Goal: Task Accomplishment & Management: Use online tool/utility

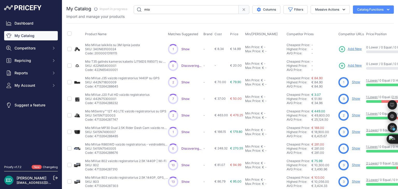
click at [158, 11] on input "mio" at bounding box center [186, 9] width 105 height 9
type input "reolink"
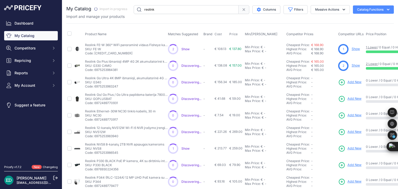
scroll to position [0, 55]
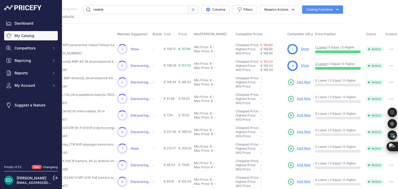
drag, startPoint x: 300, startPoint y: 63, endPoint x: 300, endPoint y: 66, distance: 2.9
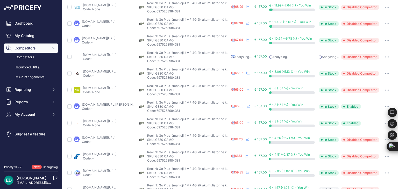
scroll to position [162, 0]
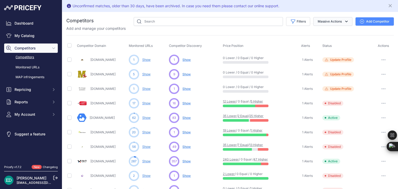
click at [328, 24] on button "Massive Actions" at bounding box center [332, 21] width 39 height 9
click at [304, 22] on button "Filters" at bounding box center [298, 21] width 24 height 9
click at [288, 42] on select "Select an option Active Disabled Update Profile Pending Approval Hidden Archived" at bounding box center [281, 41] width 50 height 9
select select "0"
click at [256, 37] on select "Select an option Active Disabled Update Profile Pending Approval Hidden Archived" at bounding box center [281, 41] width 50 height 9
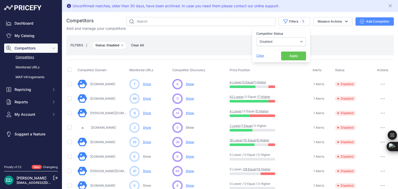
click at [380, 101] on button "button" at bounding box center [383, 98] width 10 height 7
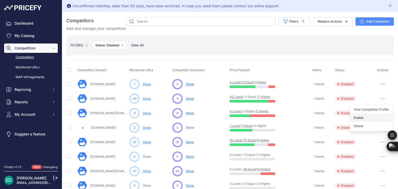
click at [369, 117] on button "Enable" at bounding box center [371, 118] width 43 height 8
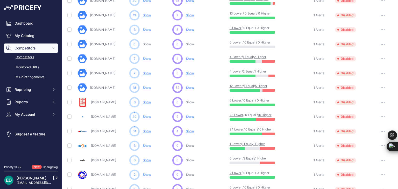
scroll to position [272, 0]
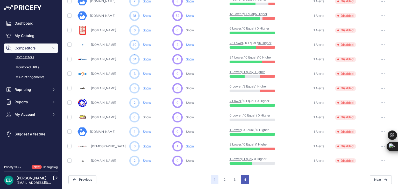
click at [243, 182] on button "4" at bounding box center [245, 179] width 8 height 9
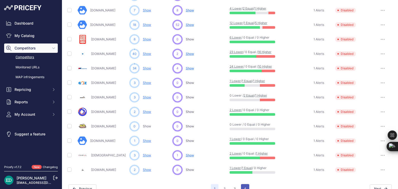
scroll to position [280, 0]
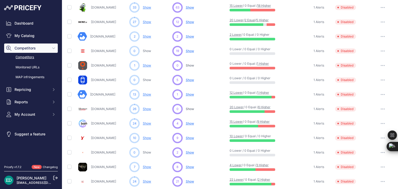
scroll to position [243, 0]
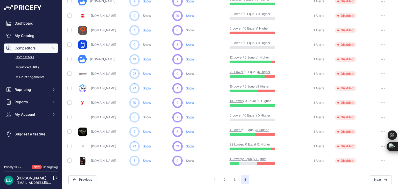
click at [381, 117] on icon "button" at bounding box center [383, 117] width 4 height 1
click at [378, 102] on button "button" at bounding box center [383, 102] width 10 height 7
click at [361, 122] on button "Enable" at bounding box center [371, 122] width 43 height 8
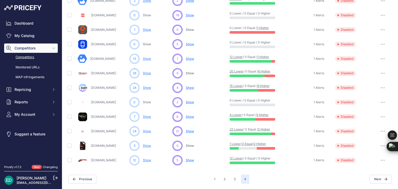
scroll to position [228, 0]
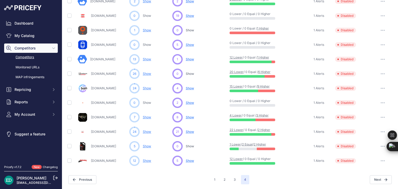
click at [378, 88] on button "button" at bounding box center [383, 88] width 10 height 7
click at [362, 109] on button "Enable" at bounding box center [371, 107] width 43 height 8
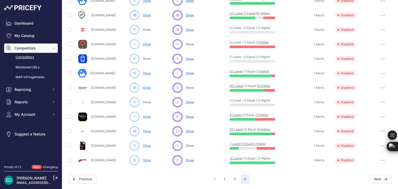
scroll to position [214, 0]
click at [378, 89] on button "button" at bounding box center [383, 88] width 10 height 7
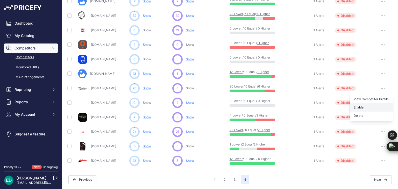
click at [361, 109] on button "Enable" at bounding box center [371, 107] width 43 height 8
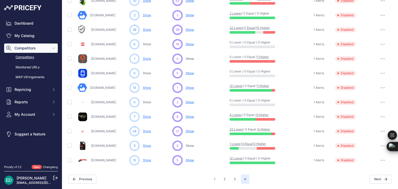
scroll to position [199, 0]
drag, startPoint x: 381, startPoint y: 116, endPoint x: 375, endPoint y: 121, distance: 7.7
click at [381, 116] on button "button" at bounding box center [383, 117] width 10 height 7
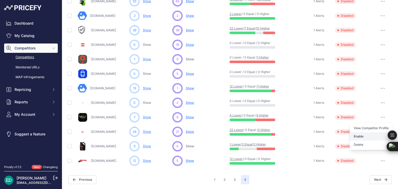
click at [367, 132] on button "Enable" at bounding box center [371, 136] width 43 height 8
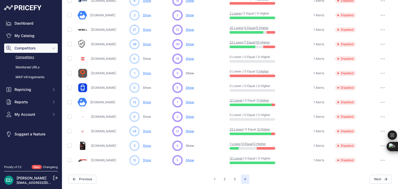
scroll to position [184, 0]
click at [382, 161] on button "button" at bounding box center [383, 160] width 10 height 7
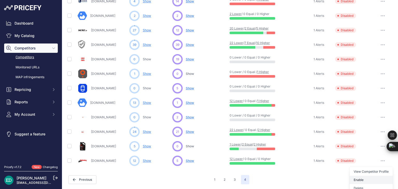
click at [372, 177] on button "Enable" at bounding box center [371, 180] width 43 height 8
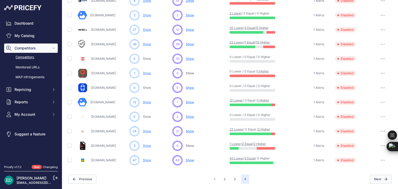
scroll to position [170, 0]
click at [381, 160] on icon "button" at bounding box center [383, 160] width 4 height 1
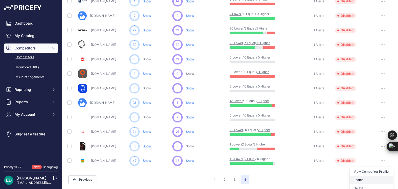
click at [362, 179] on button "Enable" at bounding box center [371, 180] width 43 height 8
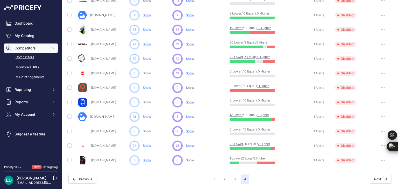
scroll to position [155, 0]
click at [379, 161] on button "button" at bounding box center [383, 160] width 10 height 7
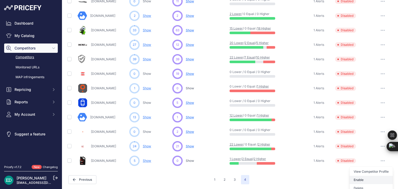
click at [364, 181] on button "Enable" at bounding box center [371, 180] width 43 height 8
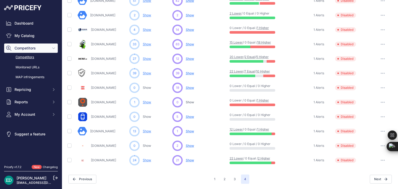
scroll to position [141, 0]
click at [381, 161] on icon "button" at bounding box center [383, 160] width 4 height 1
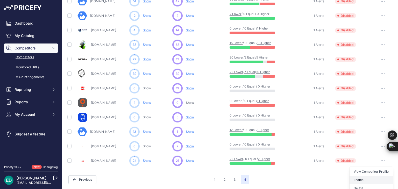
click at [367, 179] on button "Enable" at bounding box center [371, 180] width 43 height 8
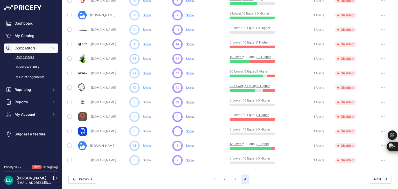
scroll to position [126, 0]
click at [378, 147] on button "button" at bounding box center [383, 146] width 10 height 7
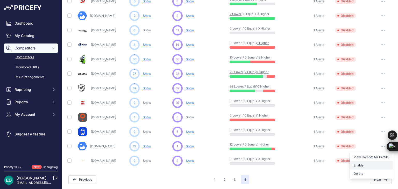
click at [368, 163] on button "Enable" at bounding box center [371, 165] width 43 height 8
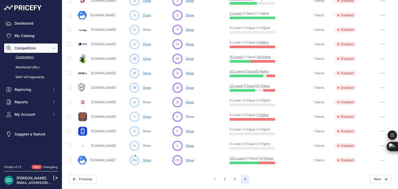
scroll to position [112, 0]
click at [378, 116] on button "button" at bounding box center [383, 117] width 10 height 7
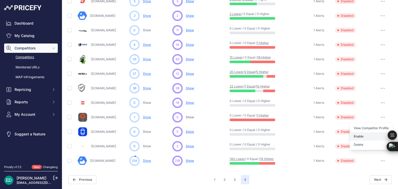
click at [369, 136] on button "Enable" at bounding box center [371, 136] width 43 height 8
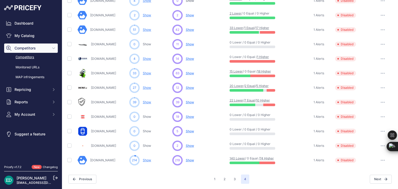
scroll to position [97, 0]
click at [381, 103] on icon "button" at bounding box center [381, 103] width 1 height 1
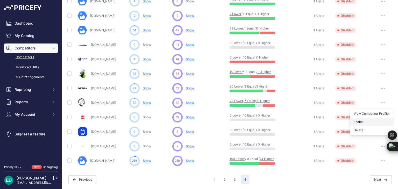
click at [373, 123] on button "Enable" at bounding box center [371, 122] width 43 height 8
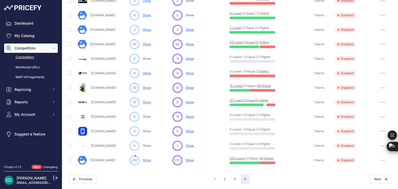
scroll to position [83, 0]
click at [381, 103] on icon "button" at bounding box center [383, 102] width 4 height 1
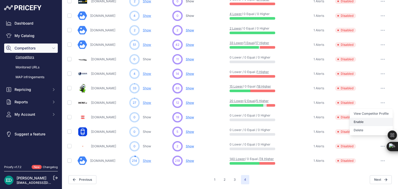
click at [368, 120] on button "Enable" at bounding box center [371, 122] width 43 height 8
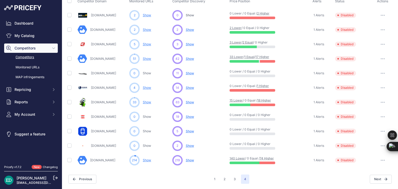
scroll to position [68, 0]
click at [379, 104] on button "button" at bounding box center [383, 102] width 10 height 7
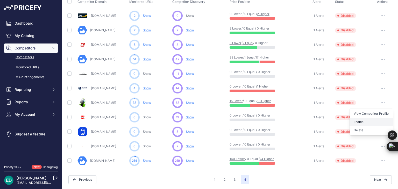
click at [367, 119] on button "Enable" at bounding box center [371, 122] width 43 height 8
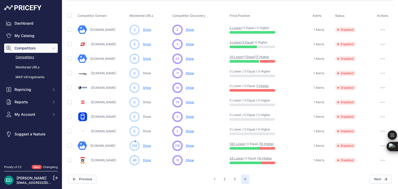
scroll to position [54, 0]
click at [381, 88] on icon "button" at bounding box center [381, 88] width 1 height 1
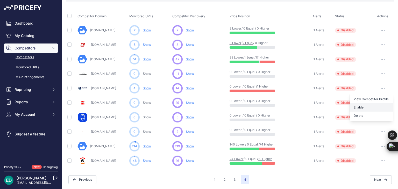
click at [369, 106] on button "Enable" at bounding box center [371, 107] width 43 height 8
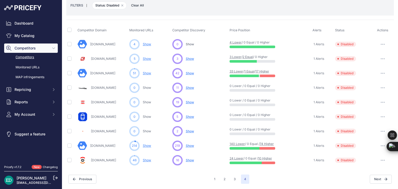
scroll to position [39, 0]
click at [381, 42] on button "button" at bounding box center [383, 44] width 10 height 7
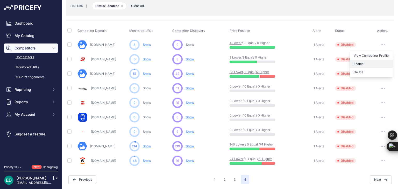
click at [367, 65] on button "Enable" at bounding box center [371, 64] width 43 height 8
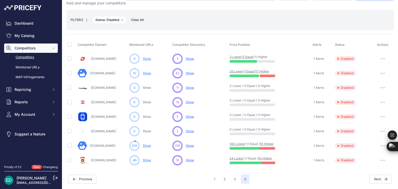
scroll to position [25, 0]
click at [381, 59] on icon "button" at bounding box center [381, 59] width 1 height 1
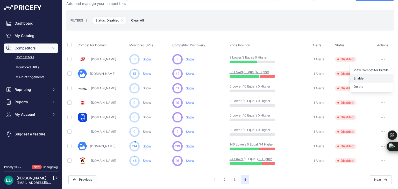
click at [366, 77] on button "Enable" at bounding box center [371, 78] width 43 height 8
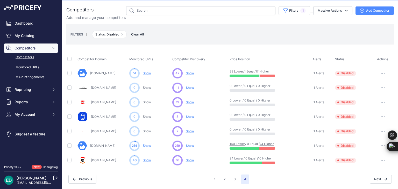
scroll to position [10, 0]
click at [379, 70] on button "button" at bounding box center [383, 73] width 10 height 7
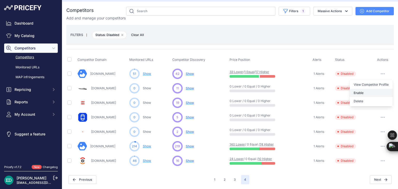
click at [361, 92] on button "Enable" at bounding box center [371, 93] width 43 height 8
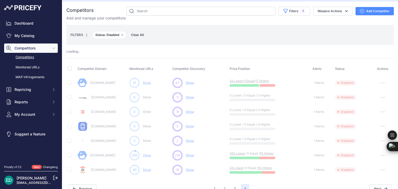
scroll to position [0, 0]
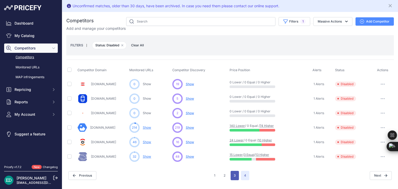
click at [235, 173] on button "3" at bounding box center [235, 175] width 8 height 9
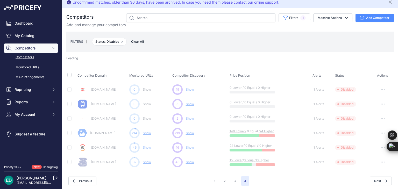
scroll to position [5, 0]
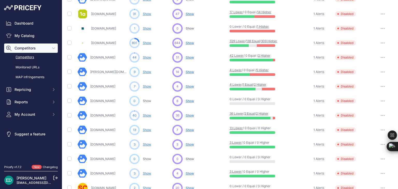
scroll to position [272, 0]
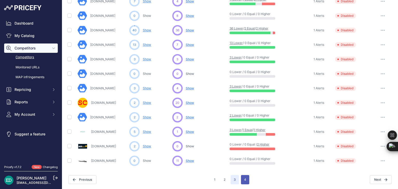
click at [243, 179] on button "4" at bounding box center [245, 179] width 8 height 9
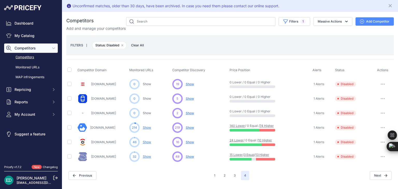
click at [386, 158] on button "button" at bounding box center [383, 156] width 10 height 7
click at [370, 174] on button "Enable" at bounding box center [371, 176] width 43 height 8
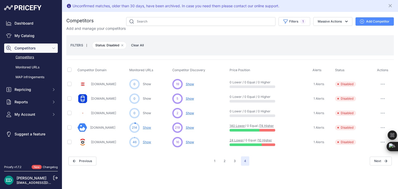
click at [379, 140] on button "button" at bounding box center [383, 142] width 10 height 7
click at [361, 163] on button "Enable" at bounding box center [371, 161] width 43 height 8
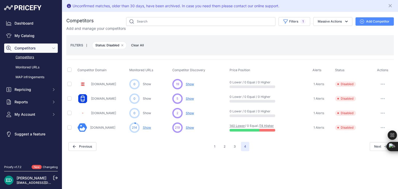
click at [380, 126] on button "button" at bounding box center [383, 127] width 10 height 7
click at [367, 146] on button "Enable" at bounding box center [371, 147] width 43 height 8
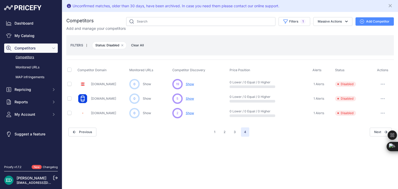
click at [244, 131] on span "4" at bounding box center [245, 131] width 8 height 9
click at [234, 133] on button "3" at bounding box center [235, 131] width 8 height 9
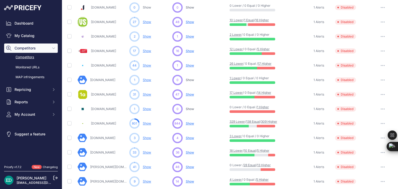
scroll to position [78, 0]
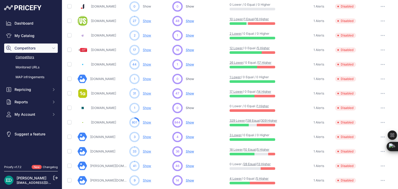
click at [379, 19] on button "button" at bounding box center [383, 20] width 10 height 7
click at [371, 37] on button "Enable" at bounding box center [371, 40] width 43 height 8
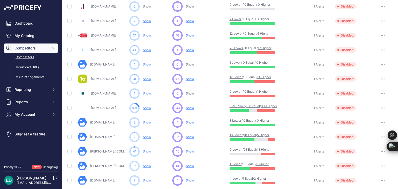
click at [378, 21] on button "button" at bounding box center [383, 20] width 10 height 7
click at [371, 38] on button "Enable" at bounding box center [371, 40] width 43 height 8
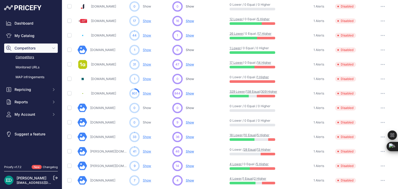
click at [379, 22] on button "button" at bounding box center [383, 20] width 10 height 7
drag, startPoint x: 371, startPoint y: 39, endPoint x: 371, endPoint y: 29, distance: 10.6
click at [371, 39] on button "Enable" at bounding box center [371, 40] width 43 height 8
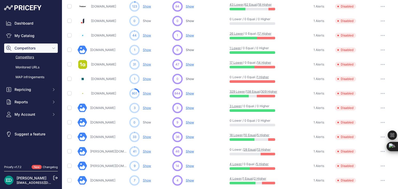
click at [381, 6] on icon "button" at bounding box center [383, 6] width 4 height 1
click at [368, 24] on button "Enable" at bounding box center [371, 26] width 43 height 8
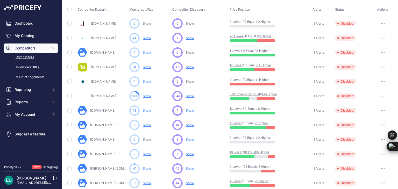
scroll to position [52, 0]
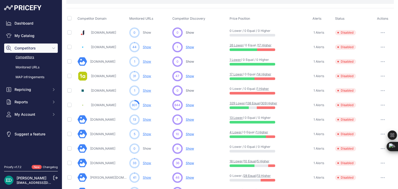
click at [378, 47] on button "button" at bounding box center [383, 47] width 10 height 7
click at [369, 64] on button "Enable" at bounding box center [371, 66] width 43 height 8
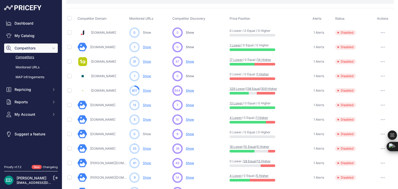
click at [381, 47] on icon "button" at bounding box center [383, 47] width 4 height 1
click at [368, 67] on button "Enable" at bounding box center [371, 66] width 43 height 8
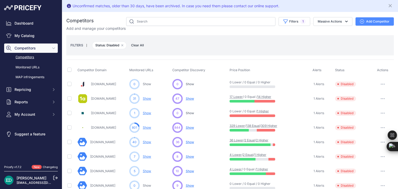
scroll to position [52, 0]
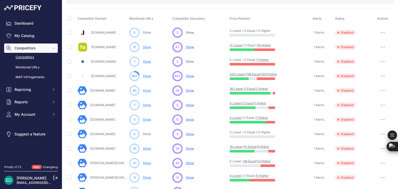
click at [378, 48] on button "button" at bounding box center [383, 47] width 10 height 7
click at [364, 68] on button "Enable" at bounding box center [371, 66] width 43 height 8
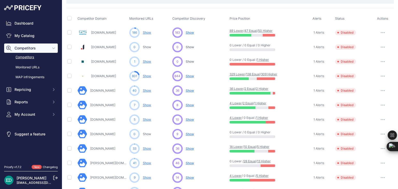
click at [383, 32] on icon "button" at bounding box center [383, 32] width 1 height 1
click at [353, 53] on button "Enable" at bounding box center [371, 52] width 43 height 8
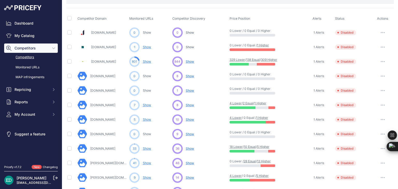
click at [384, 47] on icon "button" at bounding box center [384, 47] width 1 height 1
click at [366, 65] on button "Enable" at bounding box center [371, 66] width 43 height 8
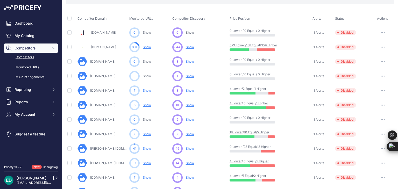
click at [378, 45] on button "button" at bounding box center [383, 47] width 10 height 7
click at [366, 64] on button "Enable" at bounding box center [371, 66] width 43 height 8
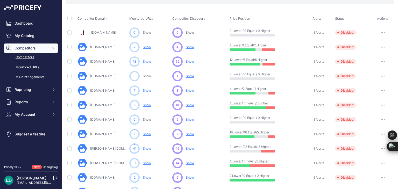
click at [379, 45] on button "button" at bounding box center [383, 47] width 10 height 7
click at [362, 67] on button "Enable" at bounding box center [371, 66] width 43 height 8
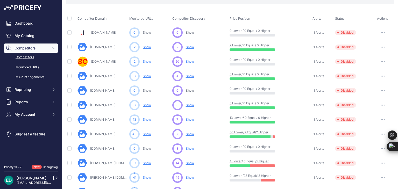
click at [380, 45] on button "button" at bounding box center [383, 47] width 10 height 7
click at [359, 67] on button "Enable" at bounding box center [371, 66] width 43 height 8
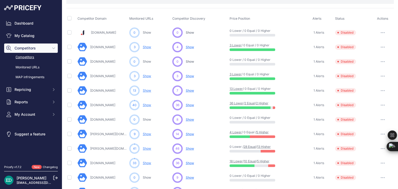
click at [381, 45] on button "button" at bounding box center [383, 47] width 10 height 7
click at [372, 66] on button "Enable" at bounding box center [371, 66] width 43 height 8
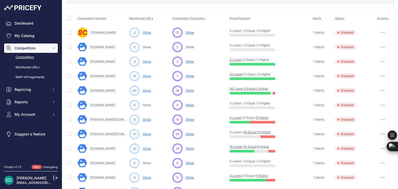
drag, startPoint x: 382, startPoint y: 60, endPoint x: 379, endPoint y: 62, distance: 3.9
click at [382, 60] on button "button" at bounding box center [383, 61] width 10 height 7
click at [353, 84] on button "Enable" at bounding box center [371, 81] width 43 height 8
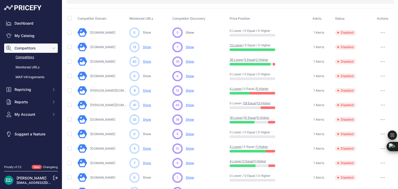
click at [382, 46] on button "button" at bounding box center [383, 47] width 10 height 7
click at [370, 63] on button "Enable" at bounding box center [371, 66] width 43 height 8
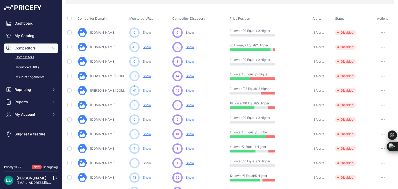
click at [378, 47] on button "button" at bounding box center [383, 47] width 10 height 7
click at [373, 63] on button "Enable" at bounding box center [371, 66] width 43 height 8
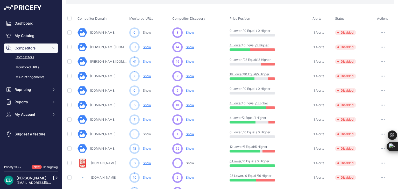
click at [381, 47] on icon "button" at bounding box center [383, 47] width 4 height 1
click at [366, 66] on button "Enable" at bounding box center [371, 66] width 43 height 8
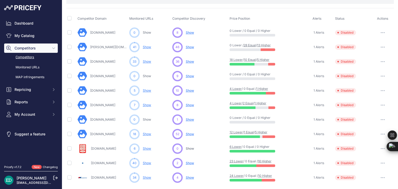
click at [380, 48] on button "button" at bounding box center [383, 47] width 10 height 7
click at [372, 63] on button "Enable" at bounding box center [371, 66] width 43 height 8
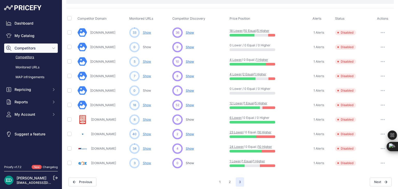
click at [379, 31] on button "button" at bounding box center [383, 32] width 10 height 7
click at [375, 50] on button "Enable" at bounding box center [371, 52] width 43 height 8
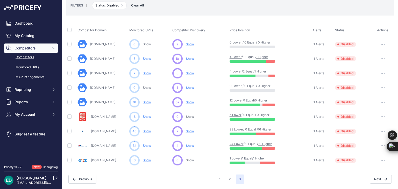
scroll to position [39, 0]
click at [382, 58] on button "button" at bounding box center [383, 59] width 10 height 7
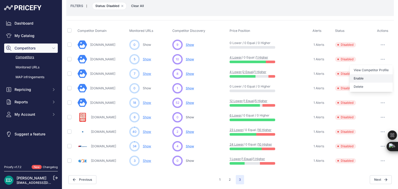
click at [360, 77] on button "Enable" at bounding box center [371, 78] width 43 height 8
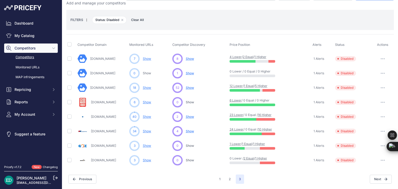
scroll to position [25, 0]
click at [378, 61] on button "button" at bounding box center [383, 59] width 10 height 7
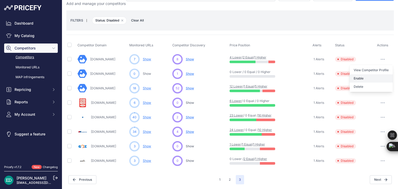
click at [368, 76] on button "Enable" at bounding box center [371, 78] width 43 height 8
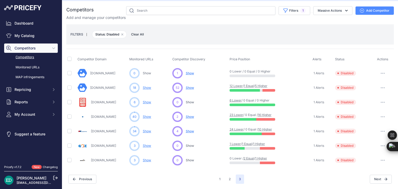
scroll to position [10, 0]
click at [380, 86] on button "button" at bounding box center [383, 88] width 10 height 7
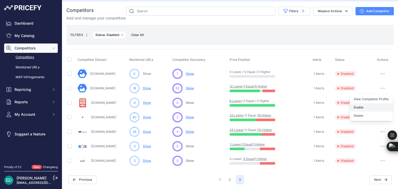
click at [368, 104] on button "Enable" at bounding box center [371, 107] width 43 height 8
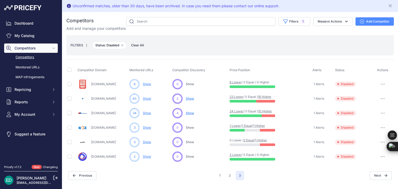
scroll to position [0, 0]
click at [381, 84] on icon "button" at bounding box center [383, 84] width 4 height 1
click at [360, 102] on button "Enable" at bounding box center [371, 103] width 43 height 8
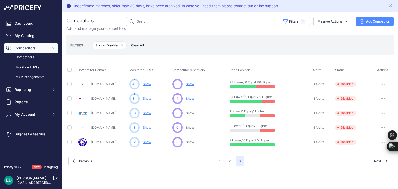
click at [381, 84] on button "button" at bounding box center [383, 84] width 10 height 7
click at [373, 101] on button "Enable" at bounding box center [371, 103] width 43 height 8
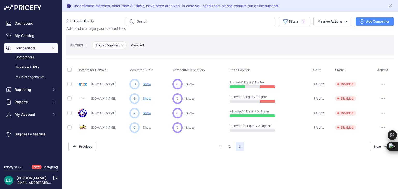
click at [385, 82] on button "button" at bounding box center [383, 84] width 10 height 7
click at [371, 101] on button "Enable" at bounding box center [371, 103] width 43 height 8
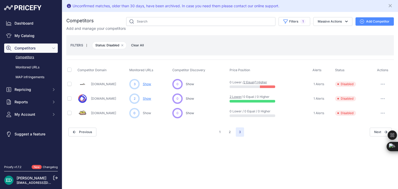
click at [380, 97] on button "button" at bounding box center [383, 98] width 10 height 7
click at [367, 116] on button "Enable" at bounding box center [371, 118] width 43 height 8
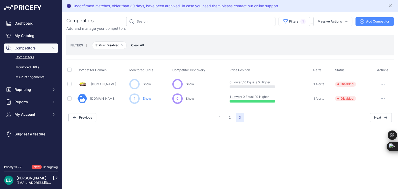
click at [385, 97] on button "button" at bounding box center [383, 98] width 10 height 7
click at [367, 114] on button "Enable" at bounding box center [371, 118] width 43 height 8
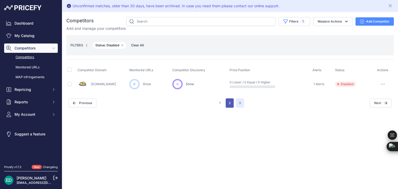
click at [229, 102] on button "2" at bounding box center [230, 102] width 8 height 9
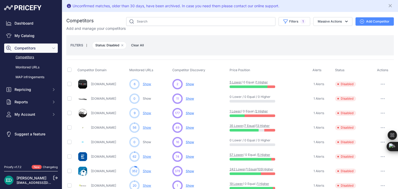
click at [378, 84] on button "button" at bounding box center [383, 84] width 10 height 7
click at [372, 100] on button "Enable" at bounding box center [371, 103] width 43 height 8
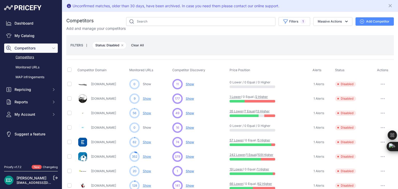
click at [381, 99] on button "button" at bounding box center [383, 98] width 10 height 7
click at [372, 118] on button "Enable" at bounding box center [371, 118] width 43 height 8
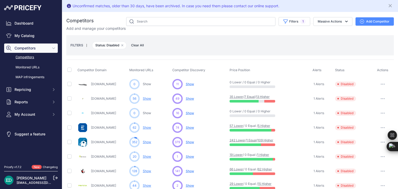
click at [381, 98] on icon "button" at bounding box center [383, 98] width 4 height 1
click at [373, 118] on button "Enable" at bounding box center [371, 118] width 43 height 8
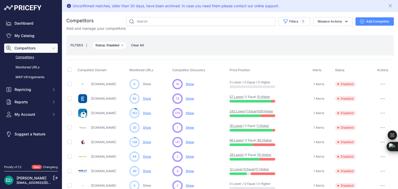
click at [378, 100] on button "button" at bounding box center [383, 98] width 10 height 7
click at [370, 115] on button "Enable" at bounding box center [371, 118] width 43 height 8
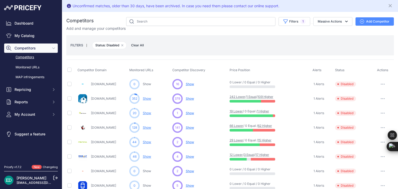
click at [383, 98] on icon "button" at bounding box center [383, 98] width 1 height 1
click at [368, 114] on button "Enable" at bounding box center [371, 118] width 43 height 8
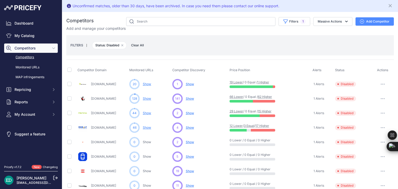
click at [381, 84] on button "button" at bounding box center [383, 84] width 10 height 7
click at [366, 102] on button "Enable" at bounding box center [371, 103] width 43 height 8
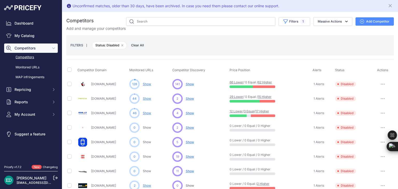
click at [380, 84] on button "button" at bounding box center [383, 84] width 10 height 7
click at [372, 99] on button "Enable" at bounding box center [371, 103] width 43 height 8
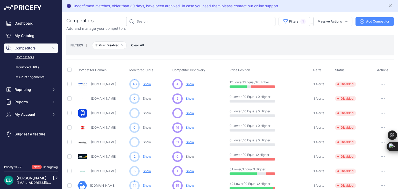
click at [378, 81] on button "button" at bounding box center [383, 84] width 10 height 7
click at [372, 101] on button "Enable" at bounding box center [371, 103] width 43 height 8
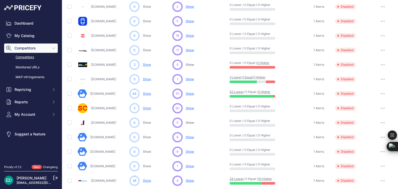
scroll to position [78, 0]
click at [384, 64] on icon "button" at bounding box center [384, 64] width 1 height 1
click at [363, 81] on button "Enable" at bounding box center [371, 84] width 43 height 8
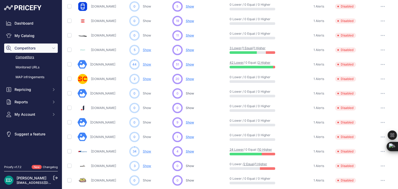
click at [382, 49] on button "button" at bounding box center [383, 49] width 10 height 7
click at [361, 70] on button "Enable" at bounding box center [371, 69] width 43 height 8
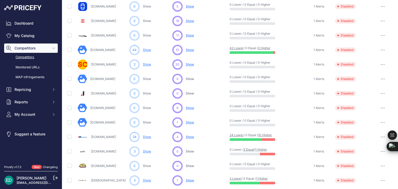
click at [380, 46] on button "button" at bounding box center [383, 49] width 10 height 7
click at [366, 70] on button "Enable" at bounding box center [371, 69] width 43 height 8
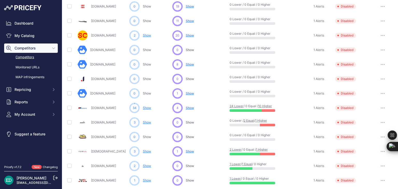
click at [378, 108] on button "button" at bounding box center [383, 107] width 10 height 7
click at [361, 125] on button "Enable" at bounding box center [371, 127] width 43 height 8
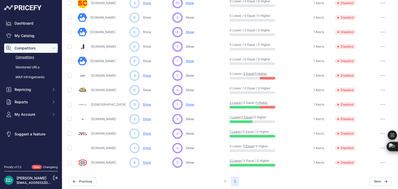
scroll to position [112, 0]
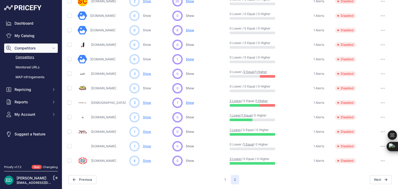
click at [378, 104] on button "button" at bounding box center [383, 102] width 10 height 7
click at [362, 121] on button "Enable" at bounding box center [371, 122] width 43 height 8
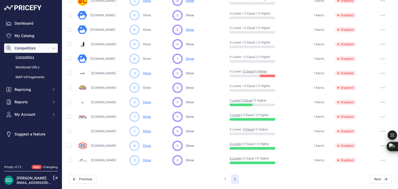
scroll to position [97, 0]
click at [382, 73] on button "button" at bounding box center [383, 73] width 10 height 7
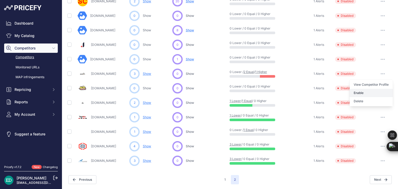
click at [357, 93] on button "Enable" at bounding box center [371, 93] width 43 height 8
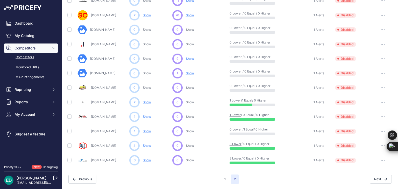
scroll to position [83, 0]
drag, startPoint x: 382, startPoint y: 102, endPoint x: 377, endPoint y: 103, distance: 4.8
click at [381, 102] on button "button" at bounding box center [383, 102] width 10 height 7
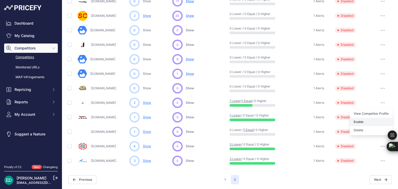
click at [366, 120] on button "Enable" at bounding box center [371, 122] width 43 height 8
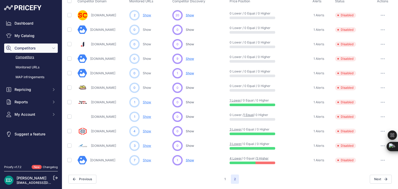
scroll to position [68, 0]
click at [382, 100] on button "button" at bounding box center [383, 102] width 10 height 7
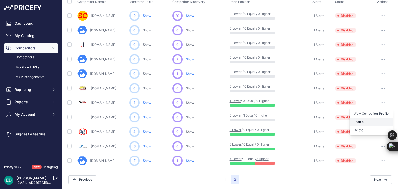
click at [365, 120] on button "Enable" at bounding box center [371, 122] width 43 height 8
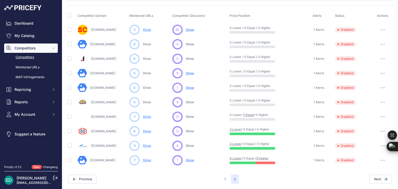
scroll to position [54, 0]
drag, startPoint x: 378, startPoint y: 131, endPoint x: 373, endPoint y: 134, distance: 5.4
click at [381, 131] on icon "button" at bounding box center [383, 131] width 4 height 1
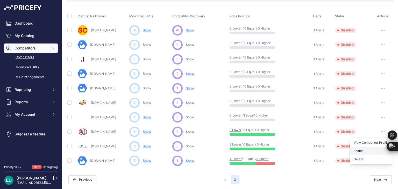
click at [357, 153] on button "Enable" at bounding box center [371, 151] width 43 height 8
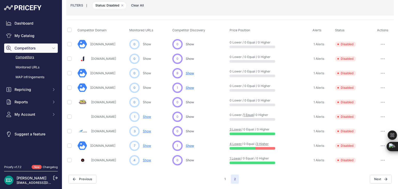
scroll to position [39, 0]
click at [378, 132] on button "button" at bounding box center [383, 131] width 10 height 7
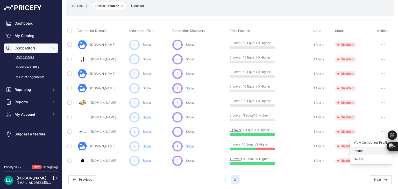
click at [360, 151] on button "Enable" at bounding box center [371, 151] width 43 height 8
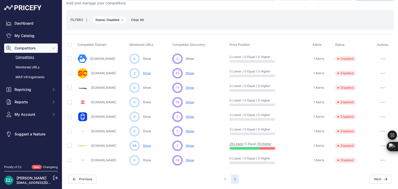
scroll to position [25, 0]
click at [378, 143] on button "button" at bounding box center [383, 146] width 10 height 7
click at [356, 164] on button "Enable" at bounding box center [371, 165] width 43 height 8
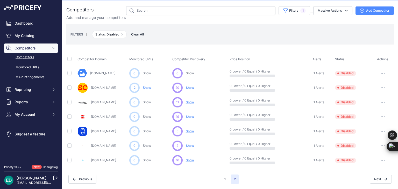
scroll to position [10, 0]
click at [221, 179] on button "1" at bounding box center [225, 179] width 8 height 9
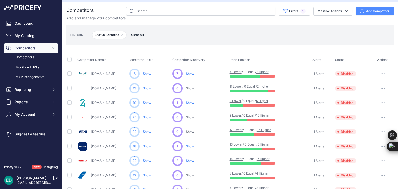
click at [378, 74] on button "button" at bounding box center [383, 73] width 10 height 7
click at [372, 91] on button "Enable" at bounding box center [371, 93] width 43 height 8
click at [383, 74] on icon "button" at bounding box center [383, 74] width 1 height 1
click at [368, 89] on button "Enable" at bounding box center [371, 93] width 43 height 8
click at [381, 73] on icon "button" at bounding box center [383, 73] width 4 height 1
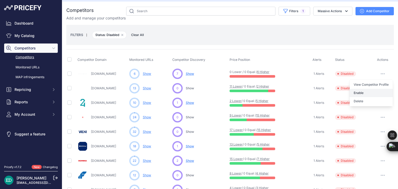
click at [365, 92] on button "Enable" at bounding box center [371, 93] width 43 height 8
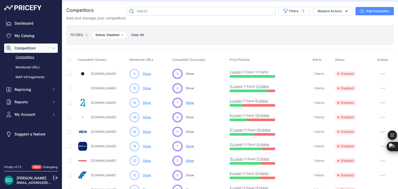
click at [380, 74] on button "button" at bounding box center [383, 73] width 10 height 7
click at [364, 92] on button "Enable" at bounding box center [371, 93] width 43 height 8
click at [384, 74] on icon "button" at bounding box center [384, 74] width 1 height 1
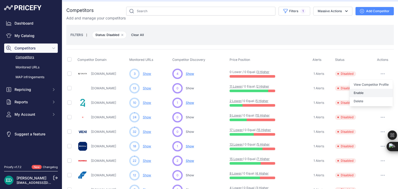
click at [368, 90] on button "Enable" at bounding box center [371, 93] width 43 height 8
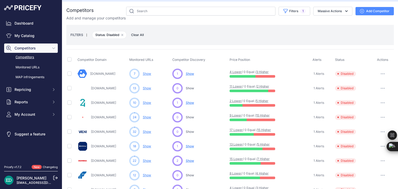
click at [378, 72] on button "button" at bounding box center [383, 73] width 10 height 7
click at [363, 95] on button "Enable" at bounding box center [371, 93] width 43 height 8
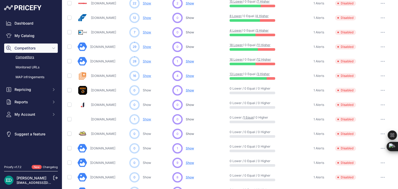
scroll to position [116, 0]
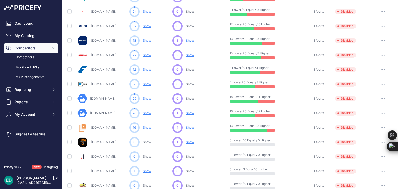
click at [379, 125] on button "button" at bounding box center [383, 127] width 10 height 7
click at [359, 144] on button "Enable" at bounding box center [371, 147] width 43 height 8
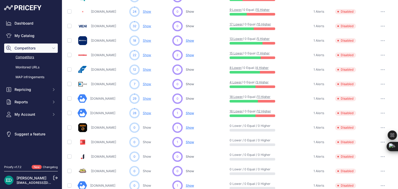
click at [378, 111] on button "button" at bounding box center [383, 113] width 10 height 7
click at [364, 132] on button "Enable" at bounding box center [371, 132] width 43 height 8
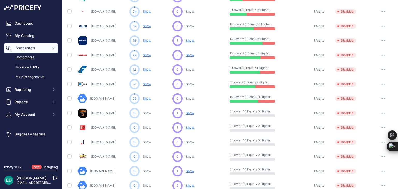
drag, startPoint x: 380, startPoint y: 98, endPoint x: 377, endPoint y: 101, distance: 3.9
click at [381, 98] on icon "button" at bounding box center [383, 98] width 4 height 1
click at [359, 119] on button "Enable" at bounding box center [371, 118] width 43 height 8
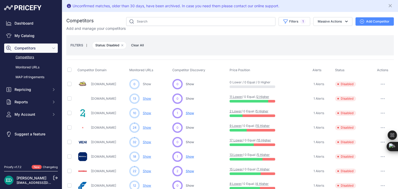
scroll to position [116, 0]
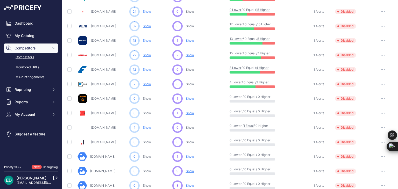
click at [382, 82] on button "button" at bounding box center [383, 84] width 10 height 7
click at [359, 104] on button "Enable" at bounding box center [371, 103] width 43 height 8
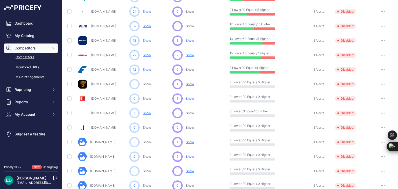
click at [379, 70] on button "button" at bounding box center [383, 69] width 10 height 7
drag, startPoint x: 369, startPoint y: 85, endPoint x: 370, endPoint y: 80, distance: 5.0
click at [369, 85] on button "Enable" at bounding box center [371, 89] width 43 height 8
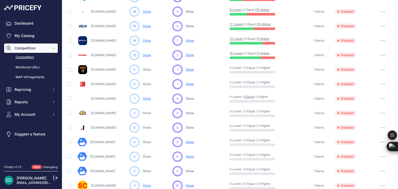
click at [380, 53] on button "button" at bounding box center [383, 55] width 10 height 7
click at [361, 75] on button "Enable" at bounding box center [371, 74] width 43 height 8
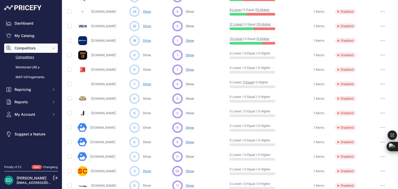
click at [380, 38] on button "button" at bounding box center [383, 40] width 10 height 7
click at [371, 58] on button "Enable" at bounding box center [371, 60] width 43 height 8
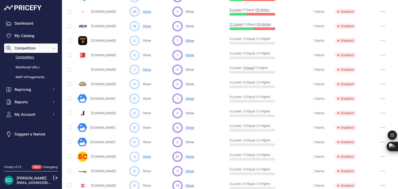
click at [378, 28] on button "button" at bounding box center [383, 26] width 10 height 7
click at [369, 42] on button "Enable" at bounding box center [371, 45] width 43 height 8
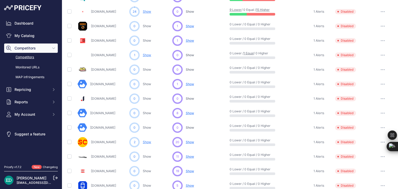
click at [381, 26] on icon "button" at bounding box center [383, 26] width 4 height 1
click at [380, 12] on button "button" at bounding box center [383, 11] width 10 height 7
click at [372, 31] on button "Enable" at bounding box center [371, 31] width 43 height 8
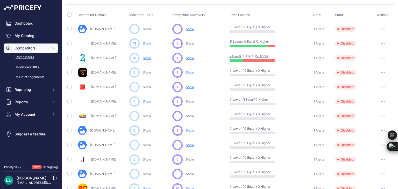
scroll to position [38, 0]
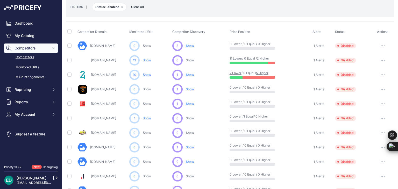
click at [381, 60] on icon "button" at bounding box center [383, 60] width 4 height 1
click at [362, 81] on button "Enable" at bounding box center [371, 79] width 43 height 8
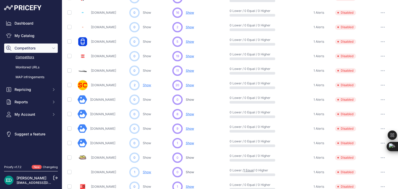
scroll to position [125, 0]
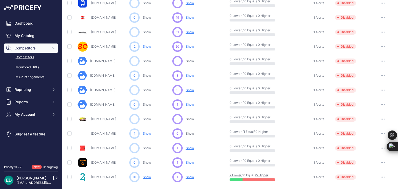
click at [382, 176] on button "button" at bounding box center [383, 177] width 10 height 7
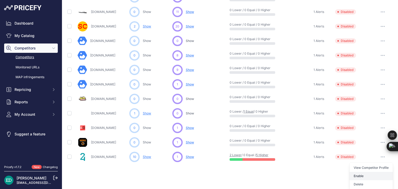
click at [364, 176] on button "Enable" at bounding box center [371, 176] width 43 height 8
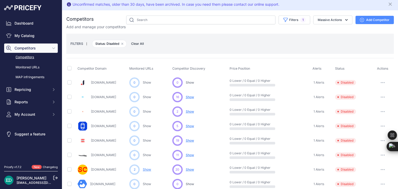
scroll to position [0, 0]
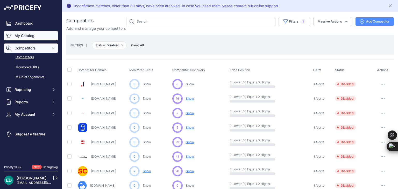
click at [39, 38] on link "My Catalog" at bounding box center [31, 35] width 54 height 9
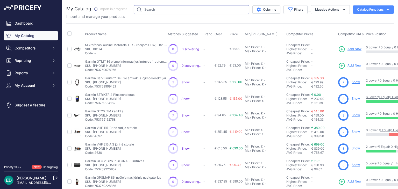
click at [161, 9] on input "text" at bounding box center [192, 9] width 116 height 9
type input "reolink"
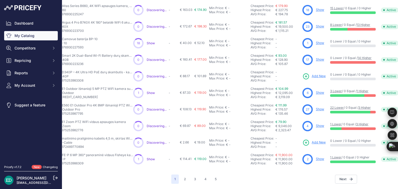
scroll to position [125, 36]
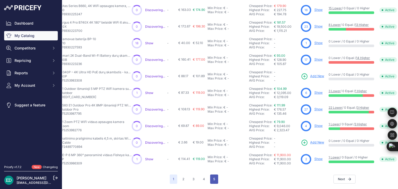
click at [214, 175] on button "5" at bounding box center [214, 179] width 8 height 9
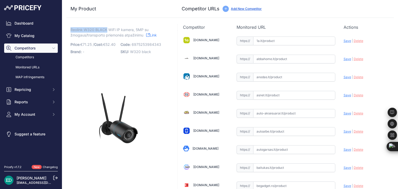
drag, startPoint x: 106, startPoint y: 29, endPoint x: 69, endPoint y: 28, distance: 37.3
copy span "Reolink W320 BLACK"
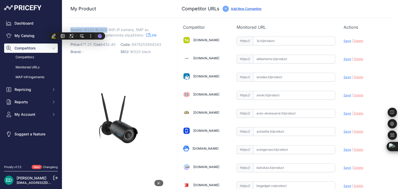
click at [157, 78] on img at bounding box center [118, 123] width 97 height 128
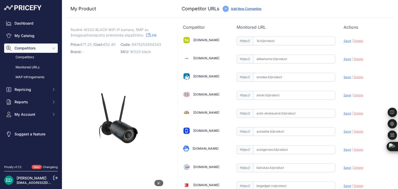
scroll to position [108, 0]
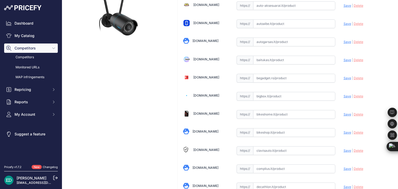
click at [284, 96] on input "text" at bounding box center [294, 96] width 82 height 9
paste input "[URL][DOMAIN_NAME][DOMAIN_NAME]"
click at [344, 95] on span "Save" at bounding box center [348, 96] width 8 height 4
type input "[URL][DOMAIN_NAME]"
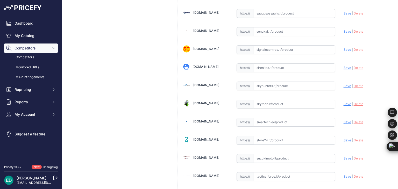
scroll to position [1585, 0]
click at [271, 101] on input "text" at bounding box center [294, 105] width 82 height 9
paste input "[URL][DOMAIN_NAME][DOMAIN_NAME]"
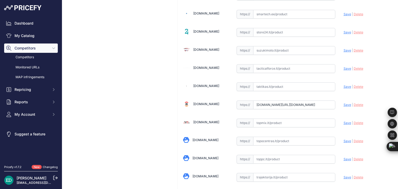
scroll to position [0, 0]
click at [346, 103] on span "Save" at bounding box center [348, 105] width 8 height 4
type input "[URL][DOMAIN_NAME]"
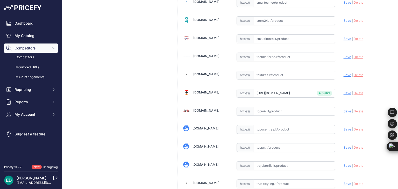
scroll to position [1585, 0]
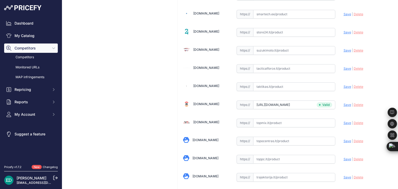
click at [264, 155] on input "text" at bounding box center [294, 159] width 82 height 9
paste input "[URL][DOMAIN_NAME][DOMAIN_NAME]"
click at [344, 157] on span "Save" at bounding box center [348, 159] width 8 height 4
type input "[URL][DOMAIN_NAME]"
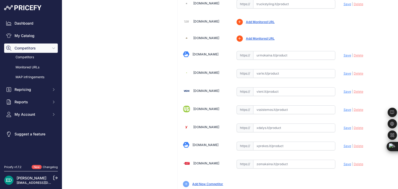
scroll to position [1784, 0]
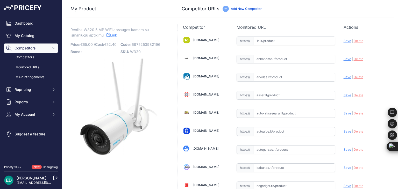
click at [116, 33] on link "Link" at bounding box center [111, 35] width 11 height 6
click at [300, 16] on div "My Product Competitor URLs" at bounding box center [230, 9] width 328 height 18
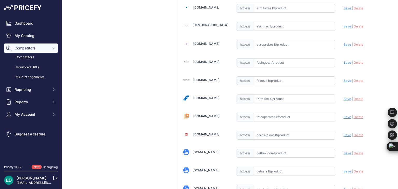
click at [276, 97] on input "text" at bounding box center [294, 99] width 82 height 9
paste input "https://fortakas.lt/preke/960065-reolink-wifi-camera-w320-bullet-5-mp-fixed-ip6…"
click at [346, 97] on span "Save" at bounding box center [348, 99] width 8 height 4
type input "https://fortakas.lt/preke/960065-reolink-wifi-camera-w320-bullet-5-mp-fixed-ip6…"
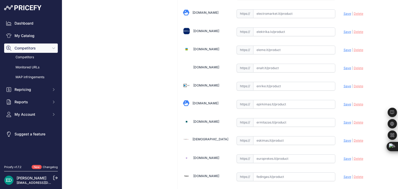
scroll to position [396, 0]
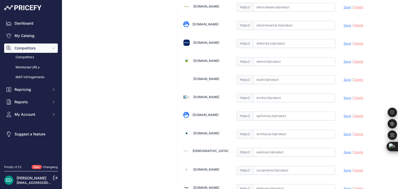
click at [273, 98] on input "text" at bounding box center [294, 98] width 82 height 9
paste input "https://enrike.lt/lt/28958-reolink-wifi-camera-w320-bullet-5-mp-fixed-ip67-h264…"
click at [344, 96] on span "Save" at bounding box center [348, 98] width 8 height 4
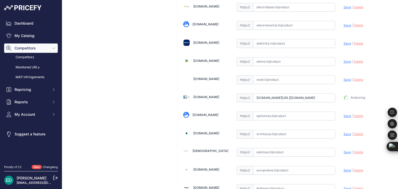
type input "https://enrike.lt/lt/28958-reolink-wifi-camera-w320-bullet-5-mp-fixed-ip67-h264…"
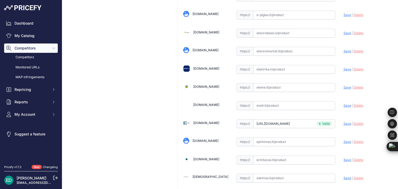
scroll to position [901, 0]
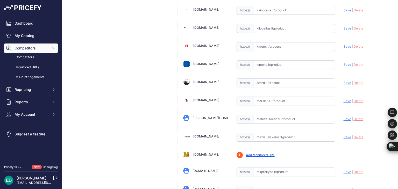
click at [277, 97] on input "text" at bounding box center [294, 101] width 82 height 9
paste input "https://marsietis.lt/reolink-w320-5-mp-lauko-apsaugos-kamera-24-5-ghz-wi-fi-asm…"
click at [344, 99] on span "Save" at bounding box center [348, 101] width 8 height 4
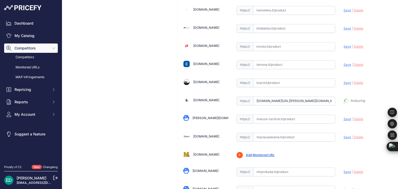
type input "https://marsietis.lt/reolink-w320-5-mp-lauko-apsaugos-kamera-24-5-ghz-wi-fi-asm…"
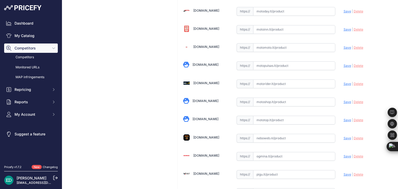
scroll to position [1639, 0]
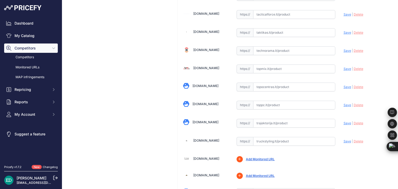
click at [263, 101] on input "text" at bounding box center [294, 105] width 82 height 9
paste input "https://www.toppc.lt/c/339-vaizdo-stebejimo-kameros/1074028-reolink-w320-1920p-…"
click at [344, 103] on span "Save" at bounding box center [348, 105] width 8 height 4
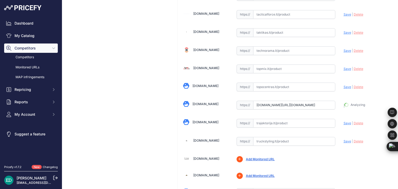
type input "https://www.toppc.lt/c/339-vaizdo-stebejimo-kameros/1074028-reolink-w320-1920p-…"
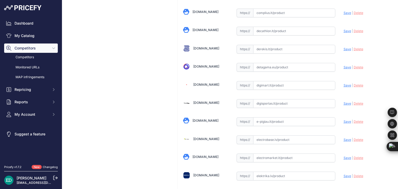
scroll to position [252, 0]
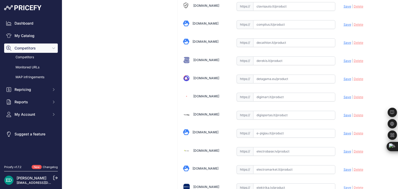
click at [276, 93] on input "text" at bounding box center [294, 97] width 82 height 9
paste input "https://digimart.lt/photo-video/vaizdo-stebejimas/vaizdo-kameros/ip-kameros/wc5…"
click at [344, 95] on span "Save" at bounding box center [348, 97] width 8 height 4
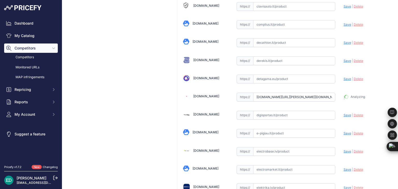
type input "https://digimart.lt/photo-video/vaizdo-stebejimas/vaizdo-kameros/ip-kameros/wc5…"
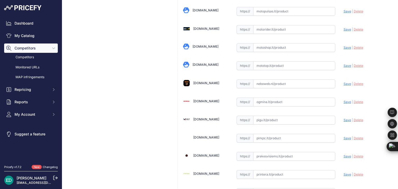
scroll to position [775, 0]
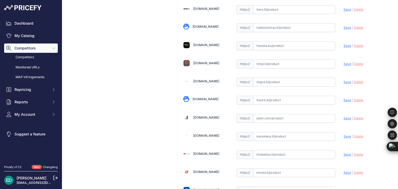
click at [267, 96] on input "text" at bounding box center [294, 100] width 82 height 9
paste input "https://www.itwork.lt/index.php?route=product/product&product_id=1255206&utm_so…"
click at [345, 98] on span "Save" at bounding box center [348, 100] width 8 height 4
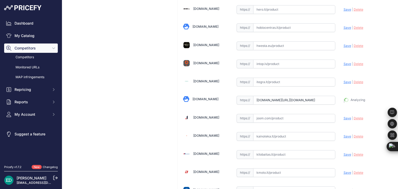
type input "https://www.itwork.lt/index.php?route=product%2Fproduct&product_id=1255206&prir…"
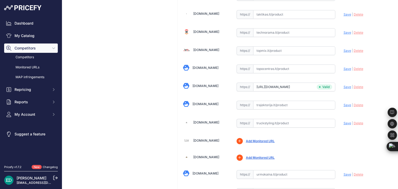
scroll to position [865, 0]
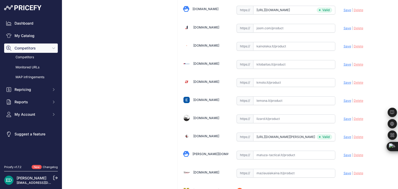
click at [256, 96] on input "text" at bounding box center [294, 100] width 82 height 9
paste input "https://www.lemona.lt/wi-fi-kamera-w320-bullet-5mp-ip67-h264-2-4ghz-5ghz-micros…"
click at [344, 99] on span "Save" at bounding box center [348, 101] width 8 height 4
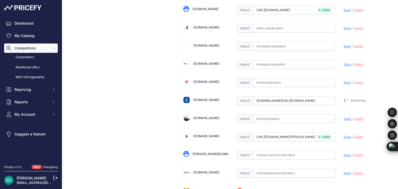
type input "https://www.lemona.lt/wi-fi-kamera-w320-bullet-5mp-ip67-h264-2-4ghz-5ghz-micros…"
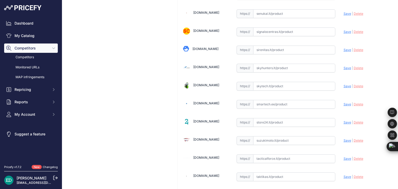
scroll to position [1495, 0]
click at [275, 100] on input "text" at bounding box center [294, 104] width 82 height 9
paste input "https://www.lemona.lt/wi-fi-kamera-w320-bullet-5mp-ip67-h264-2-4ghz-5ghz-micros…"
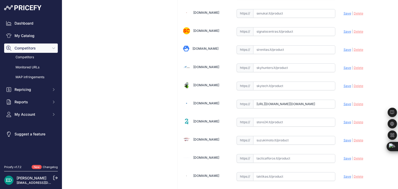
drag, startPoint x: 277, startPoint y: 97, endPoint x: 148, endPoint y: 105, distance: 129.3
type input "www.lemona.lt/wi-fi-kamera-w320-bullet-5mp-ip67-h264-2-4ghz-5ghz-microsd-iki-25…"
click at [300, 100] on input "www.lemona.lt/wi-fi-kamera-w320-bullet-5mp-ip67-h264-2-4ghz-5ghz-microsd-iki-25…" at bounding box center [294, 104] width 82 height 9
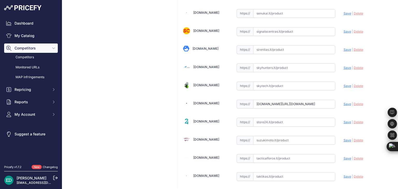
click at [300, 100] on input "www.lemona.lt/wi-fi-kamera-w320-bullet-5mp-ip67-h264-2-4ghz-5ghz-microsd-iki-25…" at bounding box center [294, 104] width 82 height 9
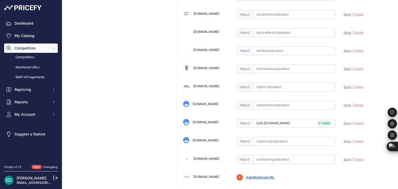
click at [269, 101] on input "text" at bounding box center [294, 105] width 82 height 9
paste input "https://www.topocentras.lt/ip-kamera-reolink-w320-5-mp.html?utm_source=kaina24.…"
click at [344, 103] on span "Save" at bounding box center [348, 105] width 8 height 4
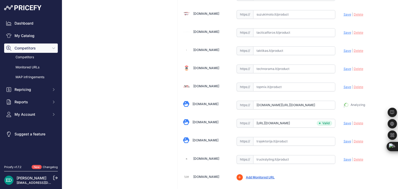
type input "https://www.topocentras.lt/ip-kamera-reolink-w320-5-mp.html?prirule_jdsnikfkfjs…"
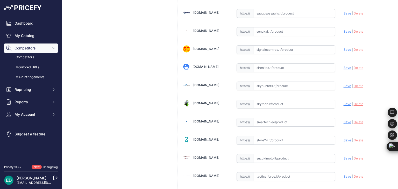
scroll to position [342, 0]
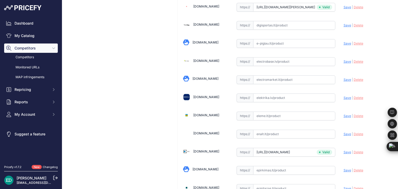
click at [278, 96] on input "text" at bounding box center [294, 98] width 82 height 9
paste input "https://www.elektrika.lv/lt/item/9660006?utm_source=kaina24.lt&utm_medium=refer…"
click at [344, 96] on span "Save" at bounding box center [348, 98] width 8 height 4
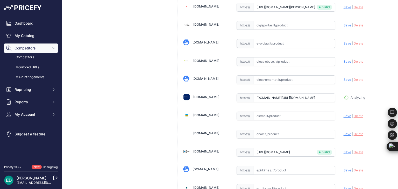
type input "https://www.elektrika.lv/lt/item/9660006?prirule_jdsnikfkfjsd=8834"
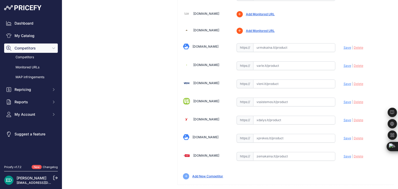
click at [293, 152] on input "text" at bounding box center [294, 156] width 82 height 9
paste input "https://www.zemakaina.lt/reolink-rlc-510waw320-ip-kamera?utm_source=kaina24.lt&…"
click at [344, 154] on span "Save" at bounding box center [348, 156] width 8 height 4
type input "https://www.zemakaina.lt/reolink-rlc-510waw320-ip-kamera?prirule_jdsnikfkfjsd=8…"
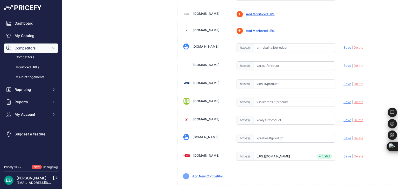
scroll to position [72, 0]
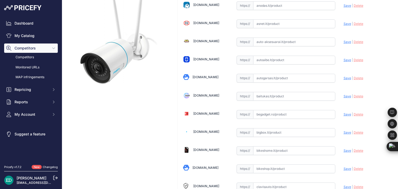
click at [267, 96] on input "text" at bounding box center [294, 96] width 82 height 9
paste input "https://baitukas.lt/produktas/reolink-wifi-camera-w320-bullet-5-mp-fixed-ip67-h…"
click at [344, 97] on span "Save" at bounding box center [348, 96] width 8 height 4
type input "https://baitukas.lt/produktas/reolink-wifi-camera-w320-bullet-5-mp-fixed-ip67-h…"
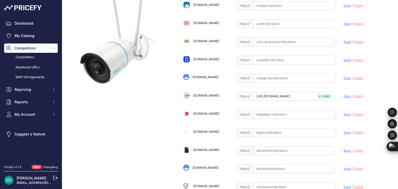
scroll to position [829, 0]
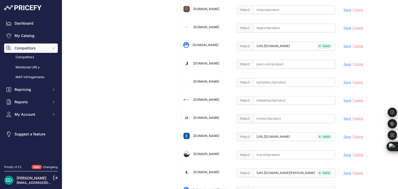
click at [277, 96] on input "text" at bounding box center [294, 100] width 82 height 9
paste input "https://www.kilobaitas.lt/tinklo_gsm_gps_iranga/saugos_sistemos/vaizdo_stebejim…"
click at [344, 98] on span "Save" at bounding box center [348, 100] width 8 height 4
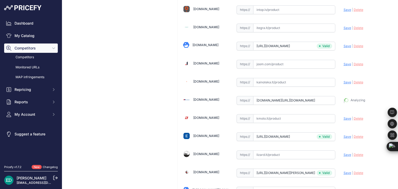
type input "https://www.kilobaitas.lt/tinklo_gsm_gps_iranga/saugos_sistemos/vaizdo_stebejim…"
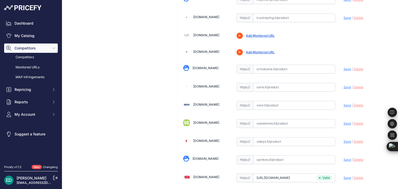
scroll to position [1224, 0]
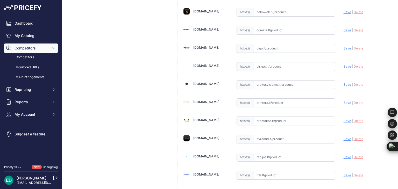
click at [263, 98] on input "text" at bounding box center [294, 102] width 82 height 9
paste input "https://www.printera.lt/c/p/reolink-w320-5mp-outdoor-security-camera-2-4-5-ghz-…"
click at [345, 101] on span "Save" at bounding box center [348, 103] width 8 height 4
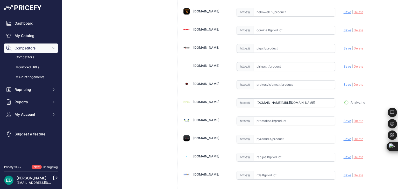
type input "https://www.printera.lt/c/p/reolink-w320-5mp-outdoor-security-camera-2-4-5-ghz-…"
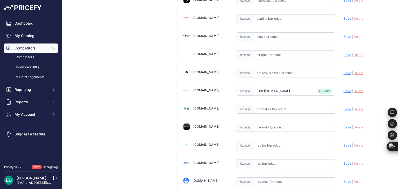
scroll to position [1224, 0]
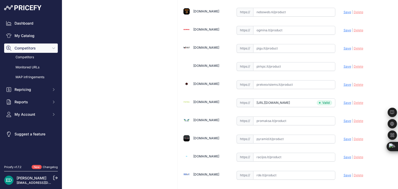
click at [273, 171] on input "text" at bounding box center [294, 175] width 82 height 9
paste input "https://www.rde.lt/products/lt/950/1297105/sort/5/filter/0_0_0_0/WiFi-Camera-W3…"
click at [344, 173] on span "Save" at bounding box center [348, 175] width 8 height 4
type input "https://www.rde.lt/products/lt/950/1297105/sort/5/filter/0_0_0_0/WiFi-Camera-W3…"
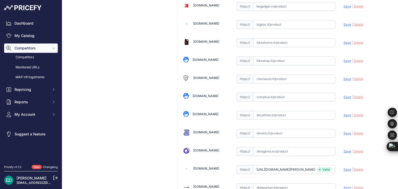
scroll to position [180, 0]
click at [278, 93] on input "text" at bounding box center [294, 97] width 82 height 9
paste input "https://complius.lt/wc510wab2k02-reolink-wifi-camera-w320-reolink-bullet-5-mp-f…"
click at [344, 97] on span "Save" at bounding box center [348, 97] width 8 height 4
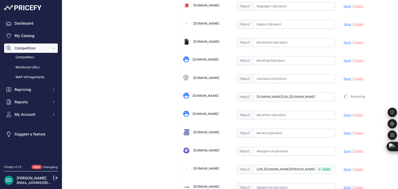
type input "https://complius.lt/wc510wab2k02-reolink-wifi-camera-w320-reolink-bullet-5-mp-f…"
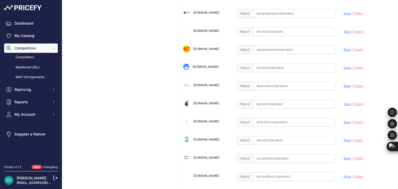
scroll to position [1585, 0]
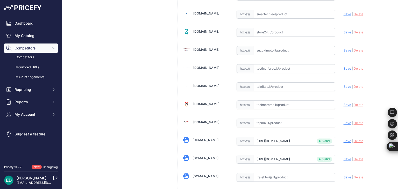
click at [275, 101] on input "text" at bounding box center [294, 105] width 82 height 9
paste input "https://www.technorama.lt/ismanieji-prietaisai/1618488-reolink-wifi-camera-w320…"
click at [345, 103] on span "Save" at bounding box center [348, 105] width 8 height 4
type input "https://www.technorama.lt/ismanieji-prietaisai/1618488-reolink-wifi-camera-w320…"
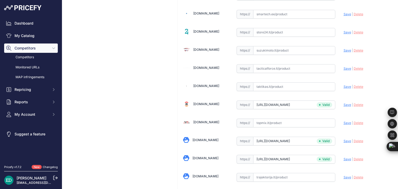
scroll to position [1781, 0]
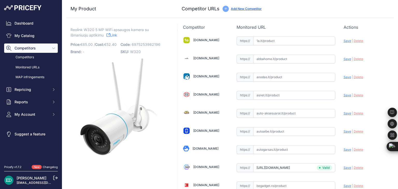
scroll to position [1744, 0]
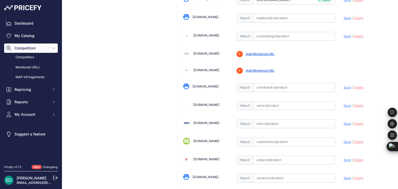
click at [271, 101] on input "text" at bounding box center [294, 105] width 82 height 9
paste input "https://www.varle.lt/tinklo-kameros-priedai-monitoringas/ismani-lauko-apsaugos-…"
click at [345, 104] on span "Save" at bounding box center [348, 106] width 8 height 4
type input "https://www.varle.lt/tinklo-kameros-priedai-monitoringas/ismani-lauko-apsaugos-…"
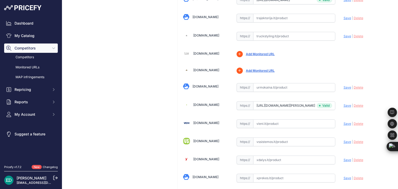
scroll to position [108, 0]
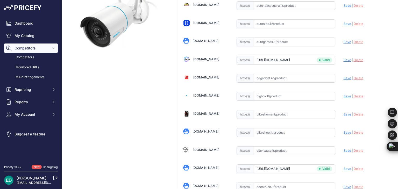
click at [288, 92] on input "text" at bounding box center [294, 96] width 82 height 9
paste input "https://bigbox.lt/product/3796226-reolink-wifi-camera-w320-reolink-bullet-5-mp-…"
click at [344, 97] on span "Save" at bounding box center [348, 96] width 8 height 4
type input "https://bigbox.lt/product/3796226-reolink-wifi-camera-w320-reolink-bullet-5-mp-…"
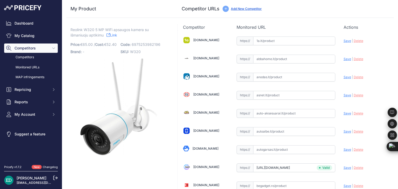
click at [285, 39] on input "text" at bounding box center [294, 41] width 82 height 9
paste input "https://www.1a.lt/p/kamera-reolink-w320-outdoor-415-g-1-m/pemz?utm_medium=refer…"
click at [345, 41] on span "Save" at bounding box center [348, 41] width 8 height 4
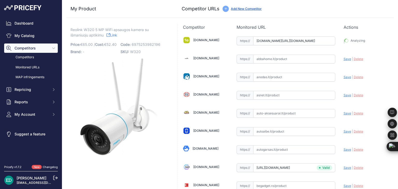
type input "https://www.1a.lt/p/kamera-reolink-w320-outdoor-415-g-1-m/pemz?prirule_jdsnikfk…"
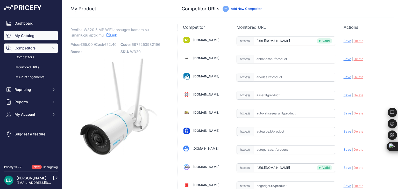
scroll to position [1405, 0]
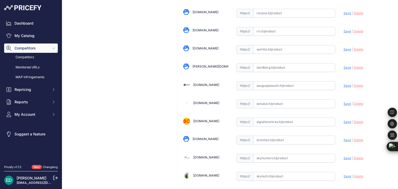
click at [264, 100] on input "text" at bounding box center [294, 104] width 82 height 9
paste input "https://www.senukai.lt/p/kamera-reolink-w320-outdoor-415-g-1-m/v30d?utm_medium=…"
click at [344, 102] on span "Save" at bounding box center [348, 104] width 8 height 4
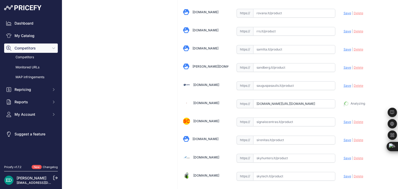
type input "https://www.senukai.lt/p/kamera-reolink-w320-outdoor-415-g-1-m/v30d?prirule_jds…"
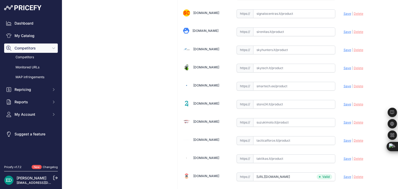
paste input "https://store24.lt/produktas/kamera-reolink-w320-outdoor-415-g-1-m/?utm_source=…"
click at [344, 102] on span "Save" at bounding box center [348, 104] width 8 height 4
type input "https://store24.lt/produktas/kamera-reolink-w320-outdoor-415-g-1-m/?prirule_jds…"
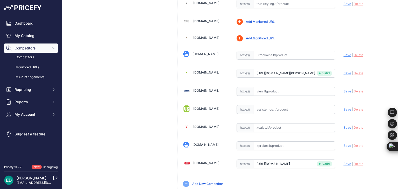
scroll to position [1784, 0]
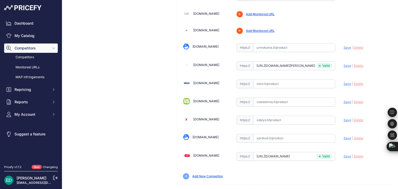
drag, startPoint x: 362, startPoint y: 182, endPoint x: 320, endPoint y: 187, distance: 42.3
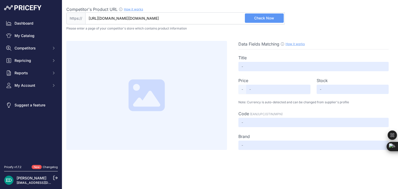
scroll to position [0, 116]
type input "www.procam.lt/reolink-wifi-camera-w320-5-mp-bullet-kamera-fixed-objektyvas-ip67…"
click at [264, 18] on span "Check Now" at bounding box center [264, 18] width 20 height 5
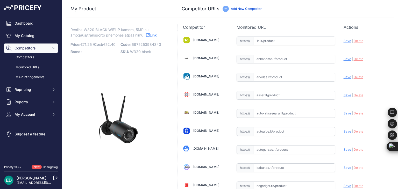
scroll to position [1781, 0]
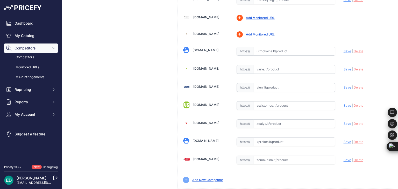
click at [266, 101] on input "text" at bounding box center [294, 105] width 82 height 9
paste input "[URL][DOMAIN_NAME]"
click at [344, 104] on span "Save" at bounding box center [348, 106] width 8 height 4
type input "[URL][DOMAIN_NAME]"
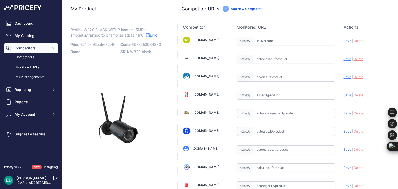
scroll to position [1782, 0]
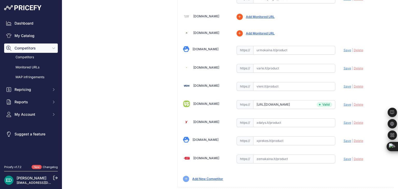
click at [266, 82] on input "text" at bounding box center [294, 86] width 82 height 9
paste input "[URL][DOMAIN_NAME]"
click at [345, 84] on span "Save" at bounding box center [348, 86] width 8 height 4
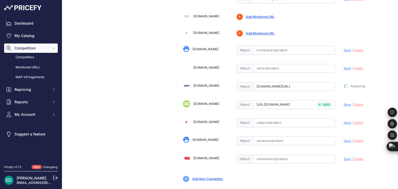
type input "[URL][DOMAIN_NAME]"
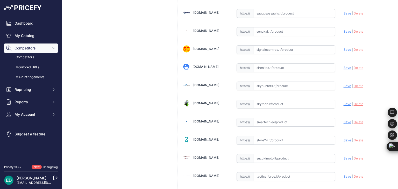
click at [286, 100] on input "text" at bounding box center [294, 104] width 82 height 9
paste input "[URL][DOMAIN_NAME][DOMAIN_NAME]"
click at [347, 102] on span "Save" at bounding box center [348, 104] width 8 height 4
type input "[URL][DOMAIN_NAME]"
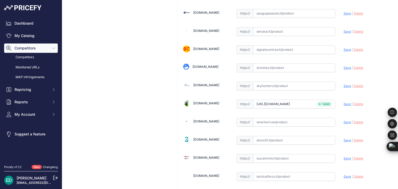
scroll to position [937, 0]
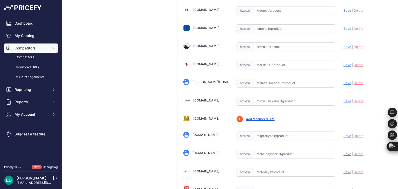
click at [258, 97] on input "text" at bounding box center [294, 101] width 82 height 9
paste input "l"
click at [314, 97] on input "l" at bounding box center [294, 101] width 82 height 9
type input "l"
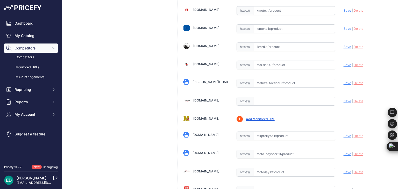
scroll to position [1478, 0]
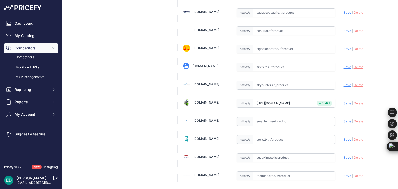
click at [278, 117] on input "text" at bounding box center [294, 121] width 82 height 9
paste input "[URL][DOMAIN_NAME][DOMAIN_NAME]"
click at [344, 119] on span "Save" at bounding box center [348, 121] width 8 height 4
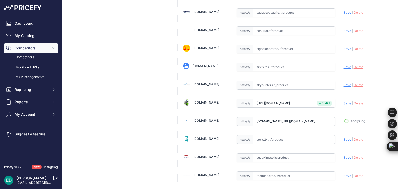
type input "[URL][DOMAIN_NAME]"
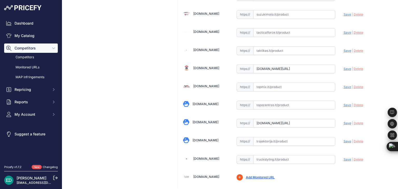
click at [286, 137] on input "text" at bounding box center [294, 141] width 82 height 9
paste input "[URL][DOMAIN_NAME][DOMAIN_NAME]"
click at [344, 139] on span "Save" at bounding box center [348, 141] width 8 height 4
type input "[URL][DOMAIN_NAME]"
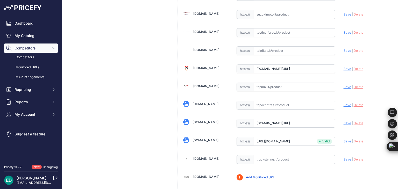
scroll to position [1152, 0]
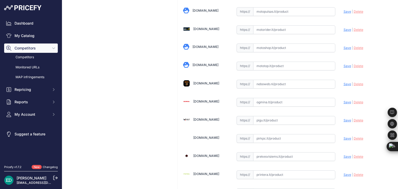
click at [267, 98] on input "text" at bounding box center [294, 102] width 82 height 9
paste input "[URL][DOMAIN_NAME][PERSON_NAME][DOMAIN_NAME]"
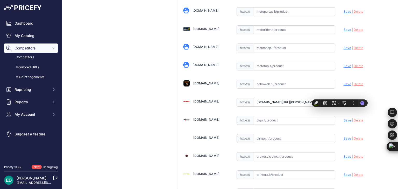
click at [344, 100] on span "Save" at bounding box center [348, 102] width 8 height 4
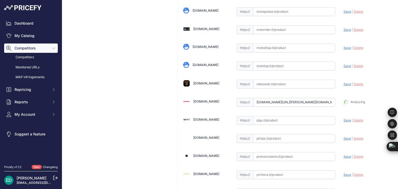
type input "[URL][DOMAIN_NAME][PERSON_NAME]"
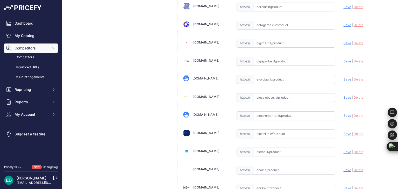
click at [271, 94] on input "text" at bounding box center [294, 97] width 82 height 9
paste input "[URL][DOMAIN_NAME][DOMAIN_NAME]"
click at [344, 96] on span "Save" at bounding box center [348, 98] width 8 height 4
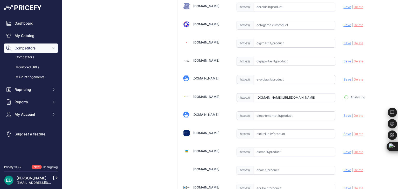
type input "[URL][DOMAIN_NAME]"
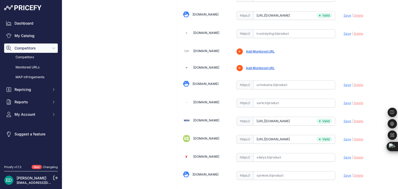
scroll to position [1784, 0]
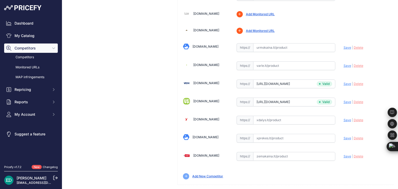
drag, startPoint x: 368, startPoint y: 183, endPoint x: 368, endPoint y: 177, distance: 6.0
